Goal: Task Accomplishment & Management: Manage account settings

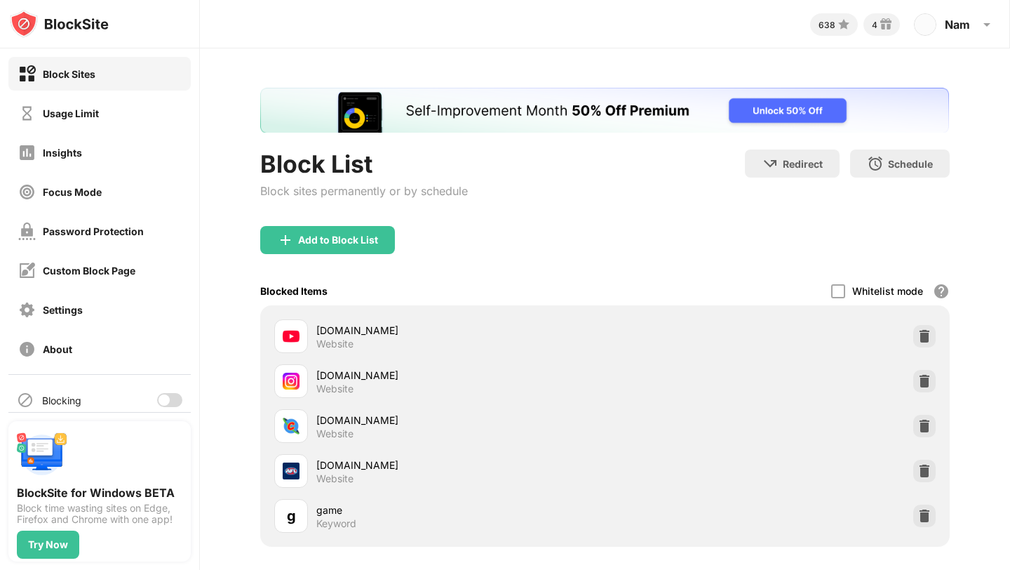
click at [166, 398] on div at bounding box center [169, 400] width 25 height 14
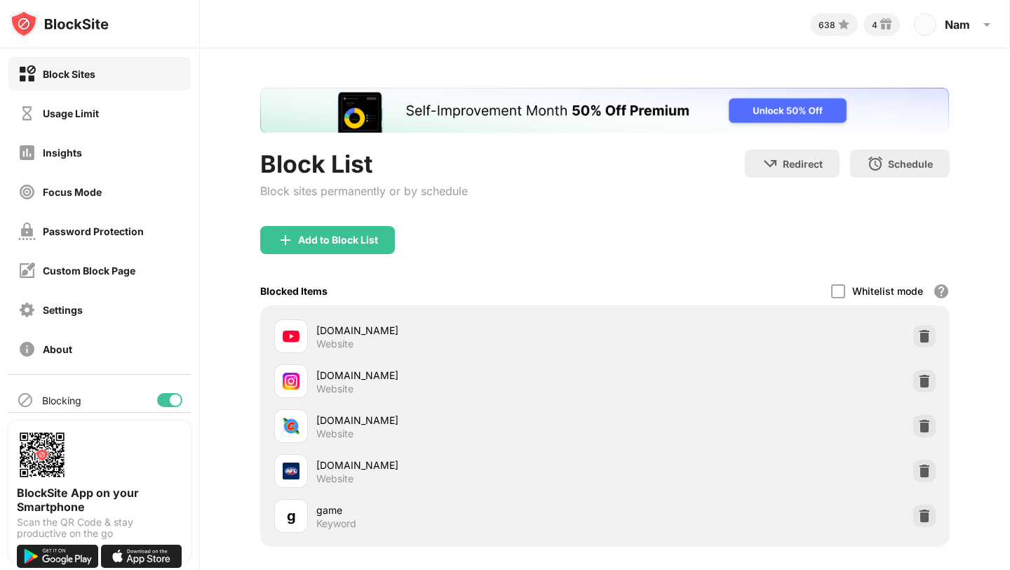
click at [170, 404] on div at bounding box center [175, 399] width 11 height 11
click at [161, 396] on div at bounding box center [169, 400] width 25 height 14
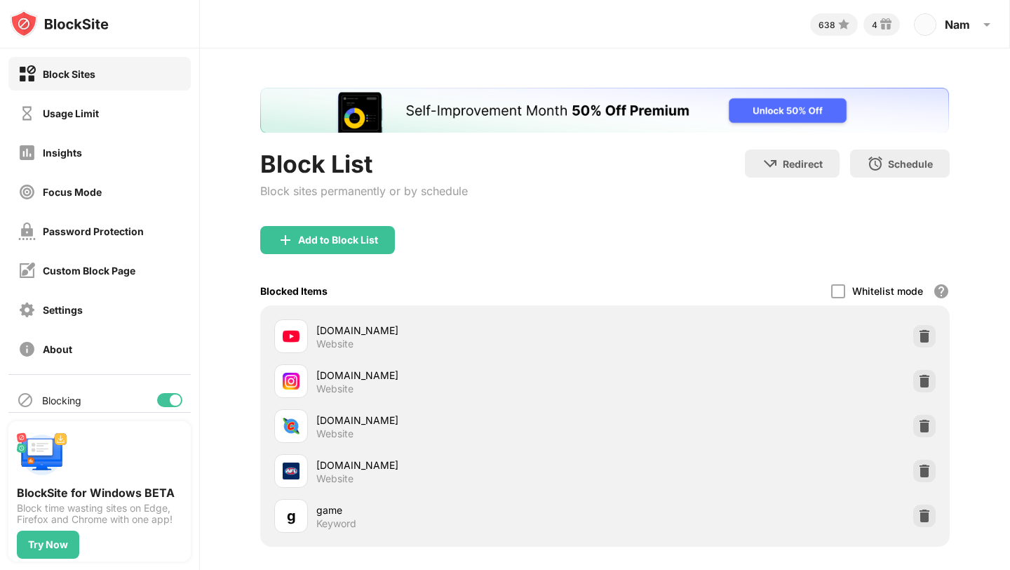
click at [170, 401] on div at bounding box center [175, 399] width 11 height 11
